Goal: Use online tool/utility: Utilize a website feature to perform a specific function

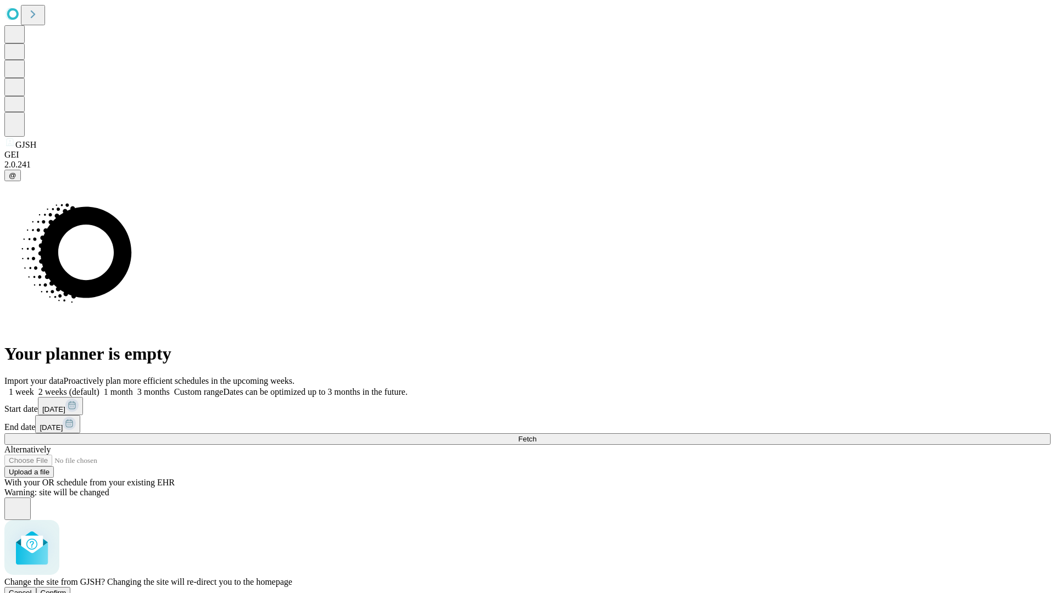
click at [66, 589] on span "Confirm" at bounding box center [54, 593] width 26 height 8
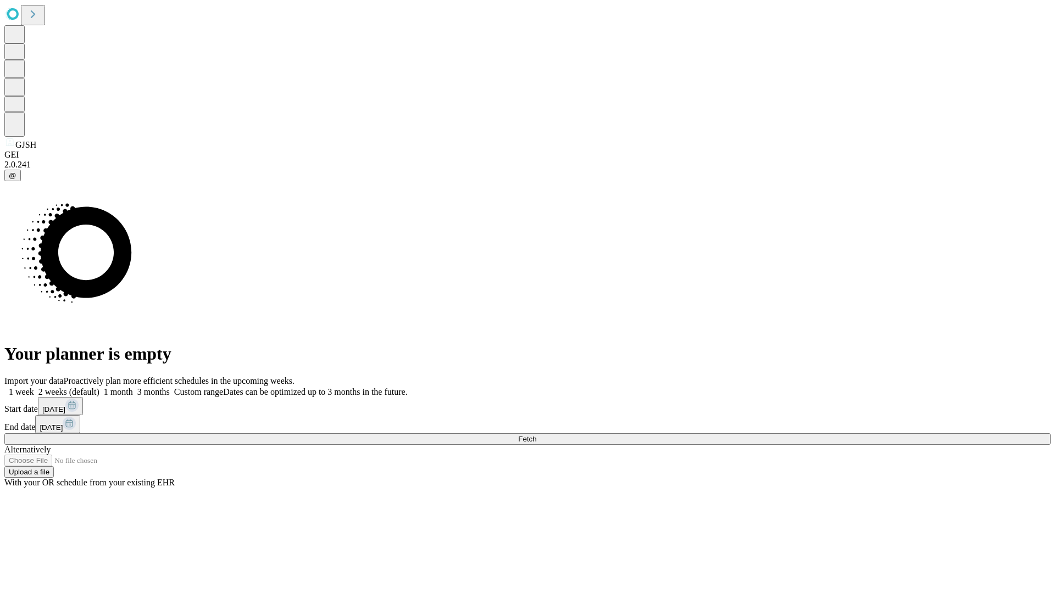
click at [133, 387] on label "1 month" at bounding box center [116, 391] width 34 height 9
click at [536, 435] on span "Fetch" at bounding box center [527, 439] width 18 height 8
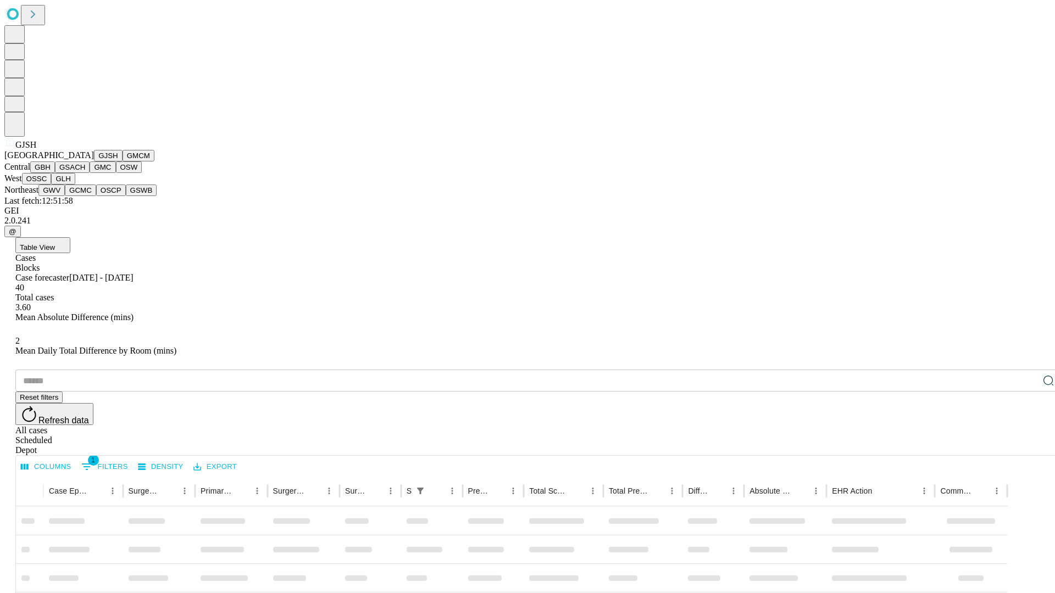
click at [123, 162] on button "GMCM" at bounding box center [139, 156] width 32 height 12
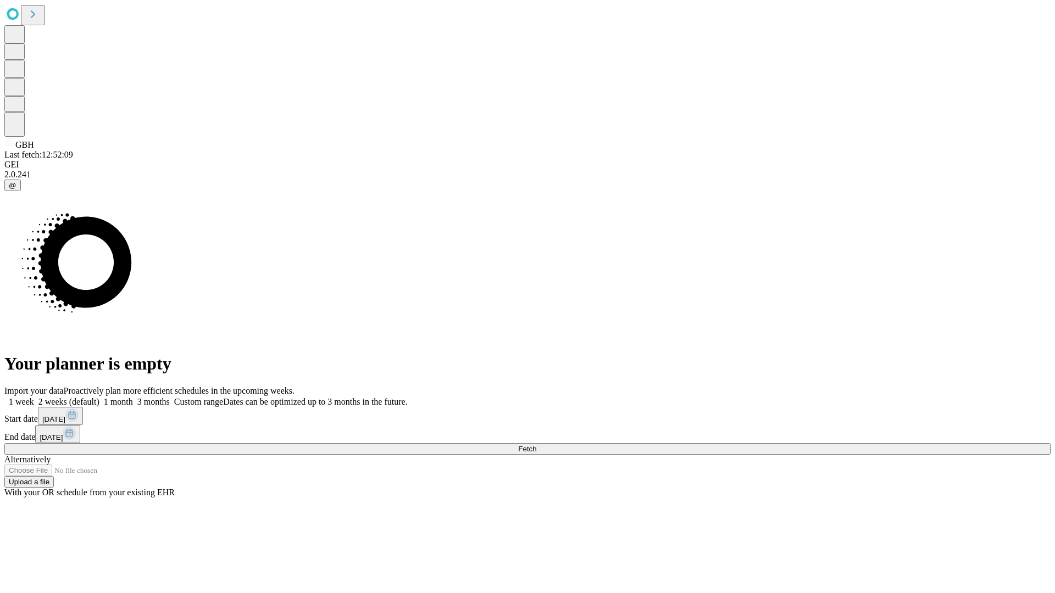
click at [133, 397] on label "1 month" at bounding box center [116, 401] width 34 height 9
click at [536, 445] on span "Fetch" at bounding box center [527, 449] width 18 height 8
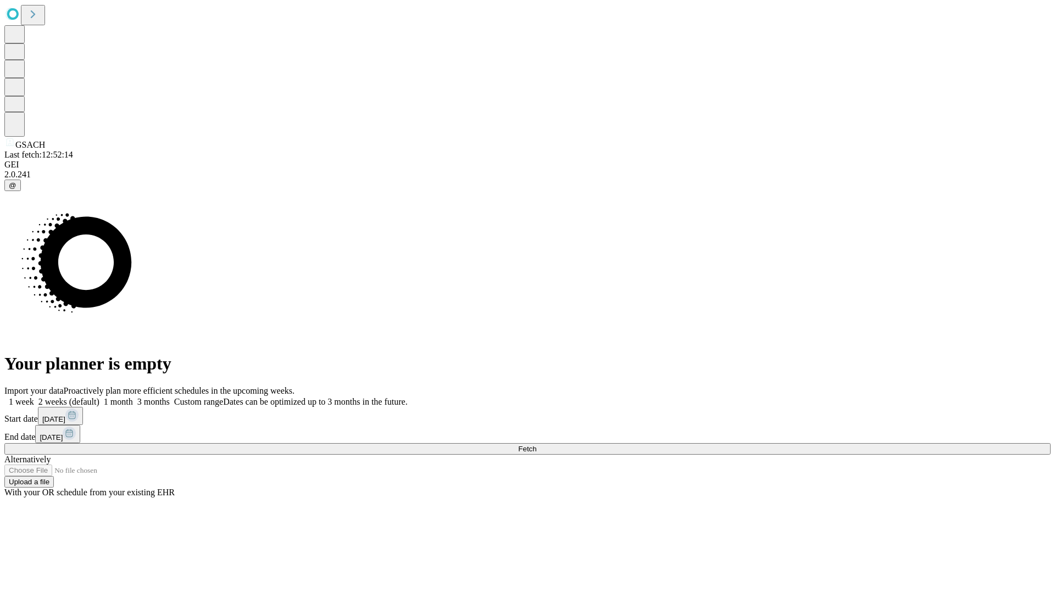
click at [536, 445] on span "Fetch" at bounding box center [527, 449] width 18 height 8
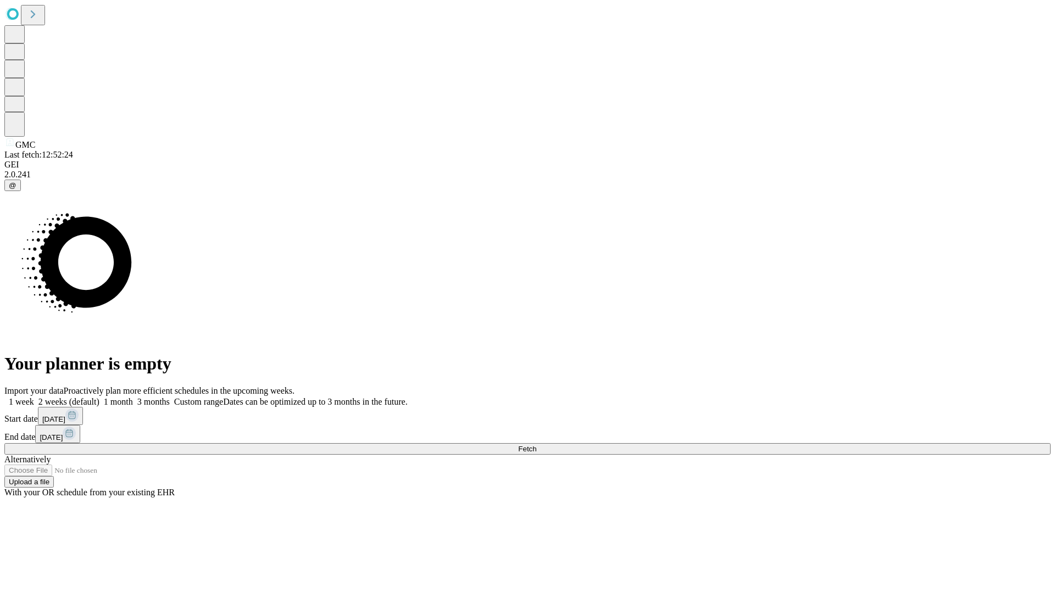
click at [133, 397] on label "1 month" at bounding box center [116, 401] width 34 height 9
click at [536, 445] on span "Fetch" at bounding box center [527, 449] width 18 height 8
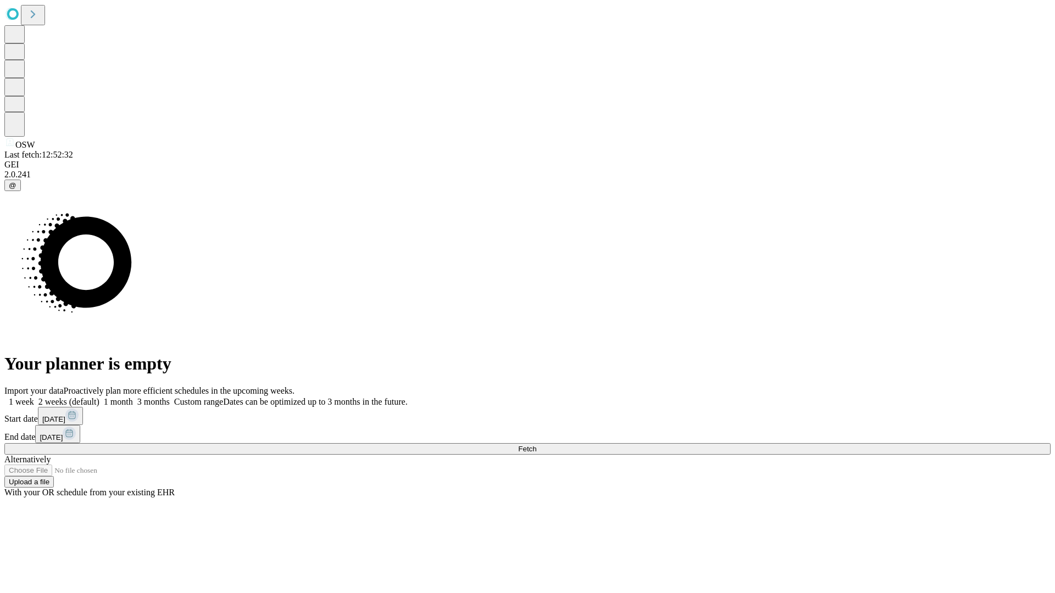
click at [133, 397] on label "1 month" at bounding box center [116, 401] width 34 height 9
click at [536, 445] on span "Fetch" at bounding box center [527, 449] width 18 height 8
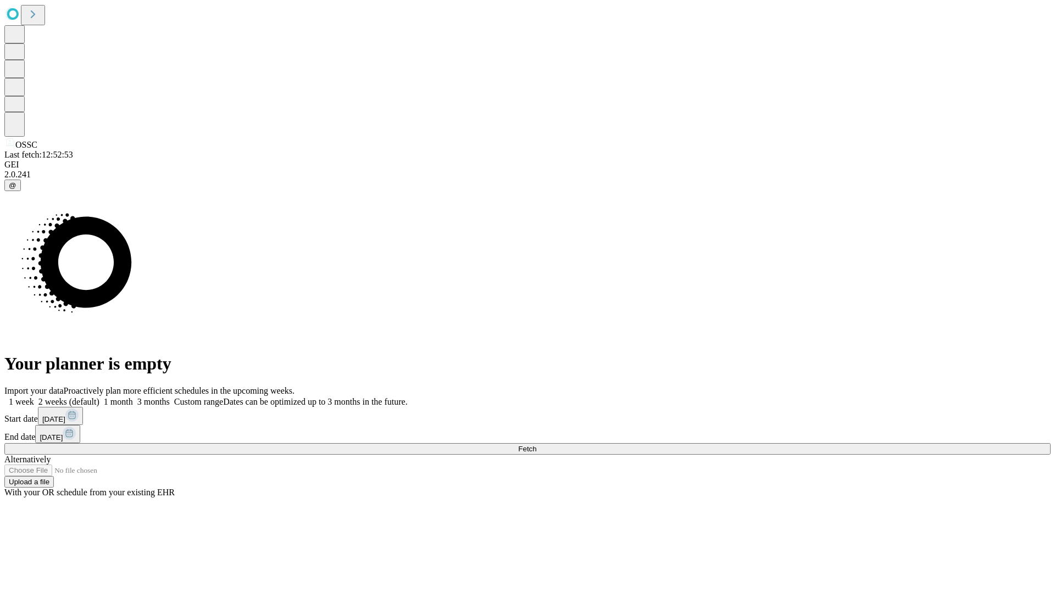
click at [133, 397] on label "1 month" at bounding box center [116, 401] width 34 height 9
click at [536, 445] on span "Fetch" at bounding box center [527, 449] width 18 height 8
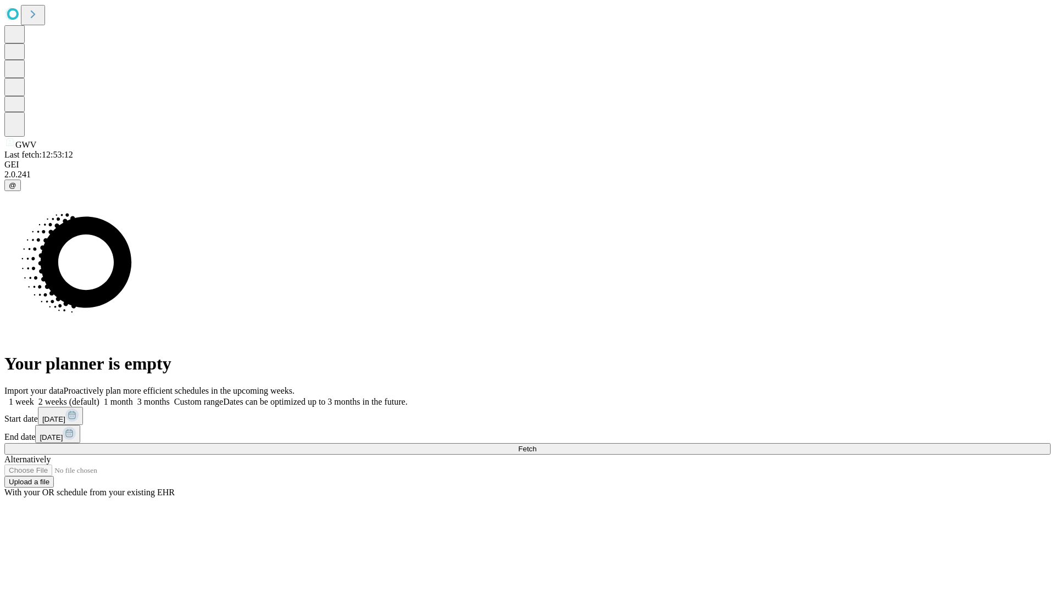
click at [133, 397] on label "1 month" at bounding box center [116, 401] width 34 height 9
click at [536, 445] on span "Fetch" at bounding box center [527, 449] width 18 height 8
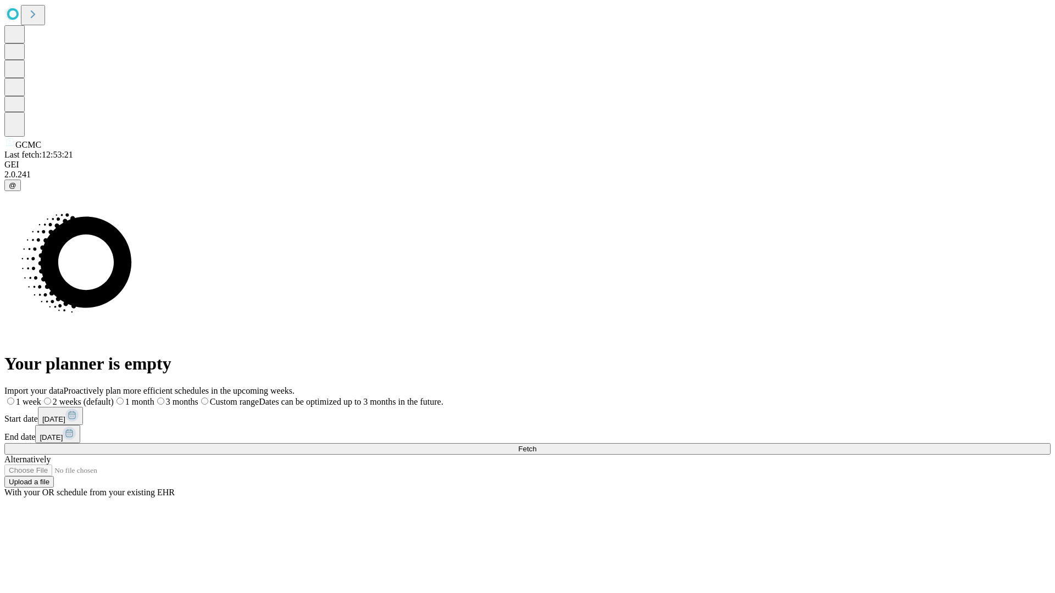
click at [154, 397] on label "1 month" at bounding box center [134, 401] width 41 height 9
click at [536, 445] on span "Fetch" at bounding box center [527, 449] width 18 height 8
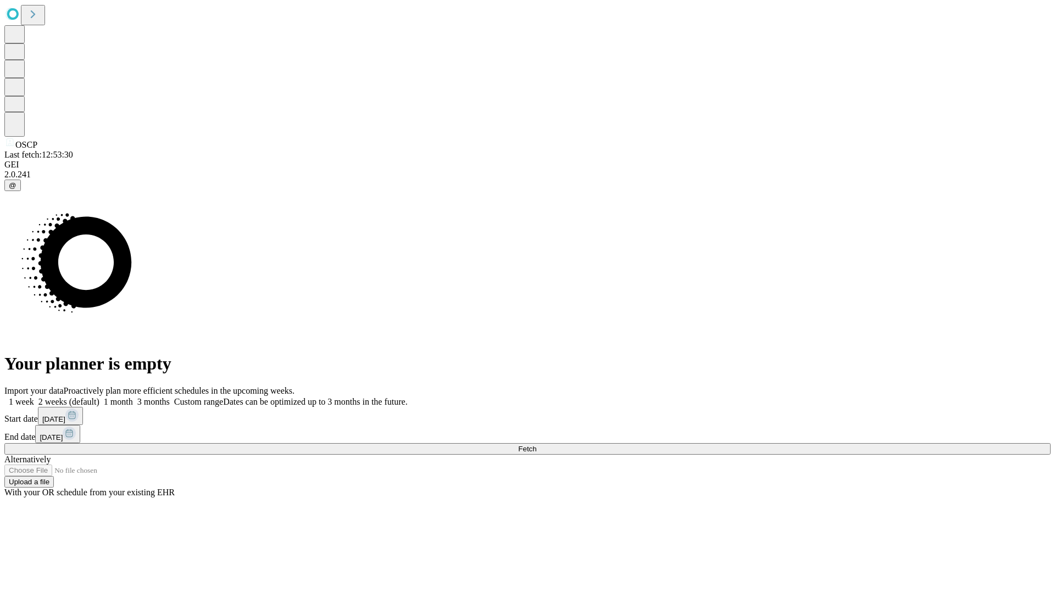
click at [133, 397] on label "1 month" at bounding box center [116, 401] width 34 height 9
click at [536, 445] on span "Fetch" at bounding box center [527, 449] width 18 height 8
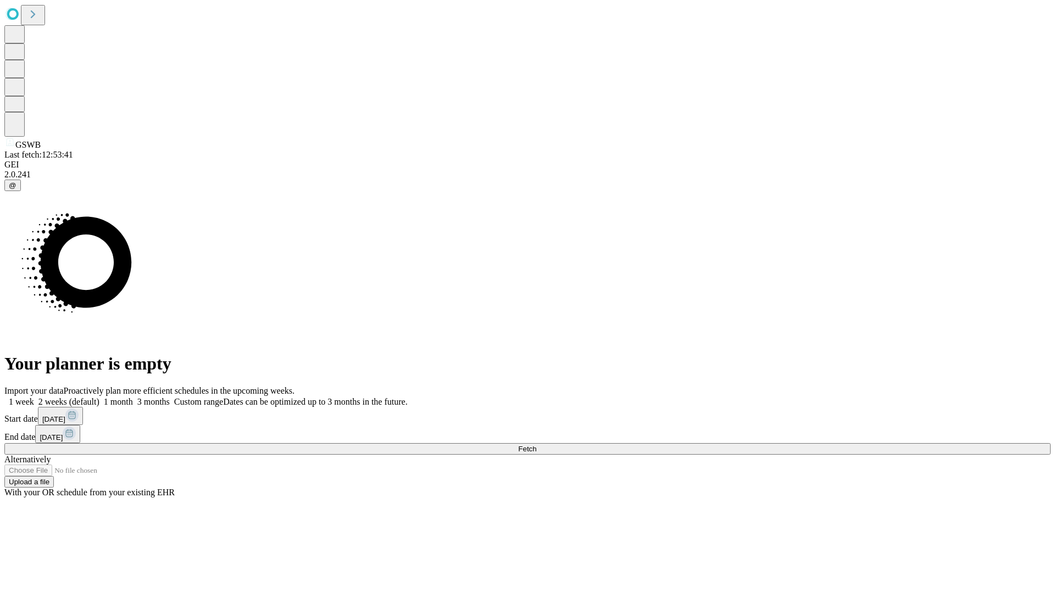
click at [133, 397] on label "1 month" at bounding box center [116, 401] width 34 height 9
click at [536, 445] on span "Fetch" at bounding box center [527, 449] width 18 height 8
